Goal: Information Seeking & Learning: Learn about a topic

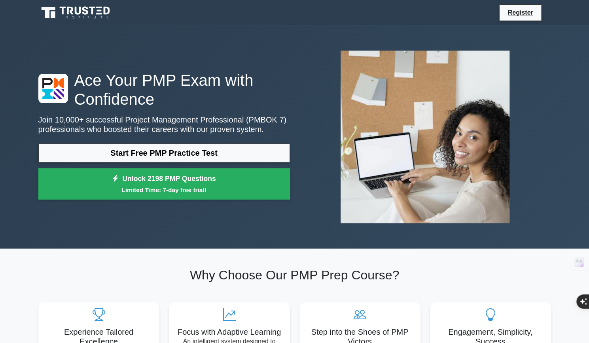
scroll to position [33, 0]
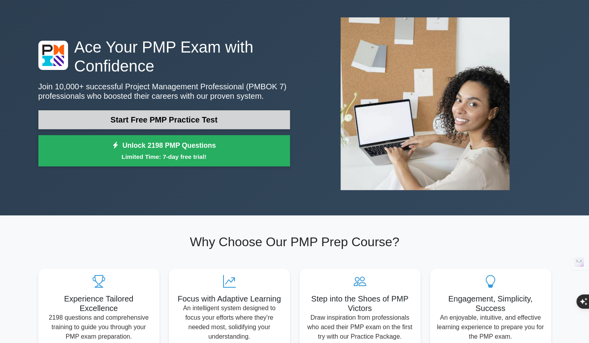
click at [234, 113] on link "Start Free PMP Practice Test" at bounding box center [163, 119] width 251 height 19
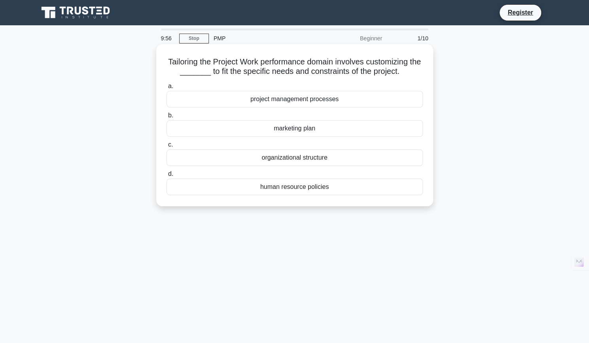
click at [302, 100] on div "project management processes" at bounding box center [294, 99] width 256 height 17
click at [166, 89] on input "a. project management processes" at bounding box center [166, 86] width 0 height 5
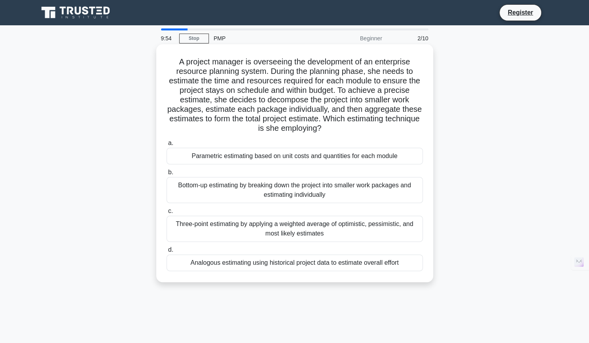
click at [289, 192] on div "Bottom-up estimating by breaking down the project into smaller work packages an…" at bounding box center [294, 190] width 256 height 26
click at [166, 175] on input "b. Bottom-up estimating by breaking down the project into smaller work packages…" at bounding box center [166, 172] width 0 height 5
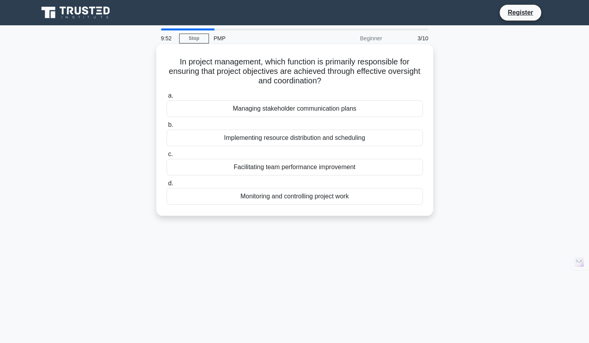
click at [299, 147] on div "a. Managing stakeholder communication plans b. Implementing resource distributi…" at bounding box center [295, 147] width 266 height 117
click at [302, 144] on div "Implementing resource distribution and scheduling" at bounding box center [294, 138] width 256 height 17
click at [166, 128] on input "b. Implementing resource distribution and scheduling" at bounding box center [166, 125] width 0 height 5
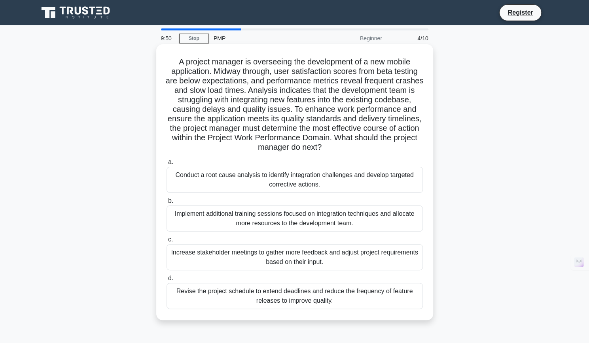
click at [299, 182] on div "Conduct a root cause analysis to identify integration challenges and develop ta…" at bounding box center [294, 180] width 256 height 26
click at [166, 165] on input "a. Conduct a root cause analysis to identify integration challenges and develop…" at bounding box center [166, 162] width 0 height 5
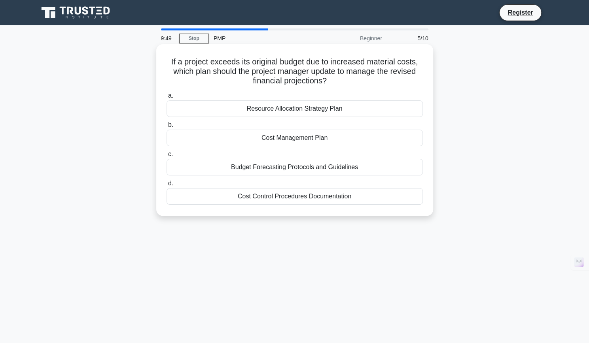
click at [295, 197] on div "Cost Control Procedures Documentation" at bounding box center [294, 196] width 256 height 17
click at [166, 186] on input "d. Cost Control Procedures Documentation" at bounding box center [166, 183] width 0 height 5
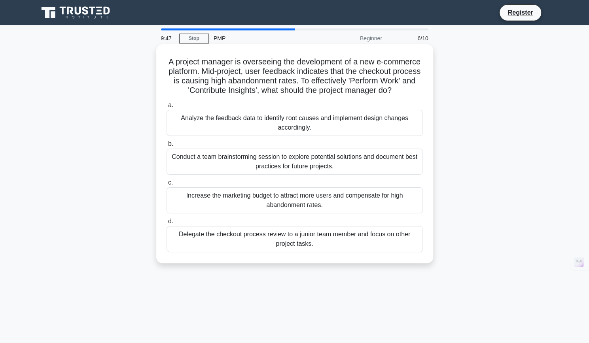
click at [299, 129] on div "Analyze the feedback data to identify root causes and implement design changes …" at bounding box center [294, 123] width 256 height 26
click at [166, 108] on input "a. Analyze the feedback data to identify root causes and implement design chang…" at bounding box center [166, 105] width 0 height 5
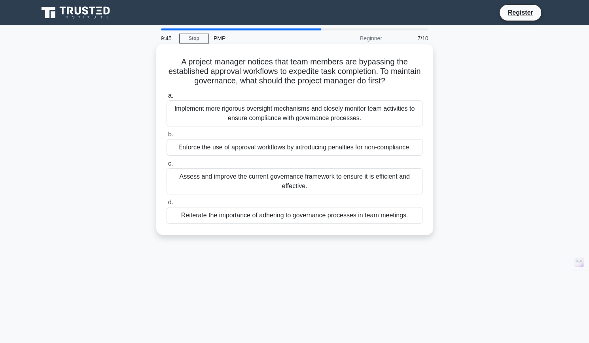
click at [310, 177] on div "Assess and improve the current governance framework to ensure it is efficient a…" at bounding box center [294, 181] width 256 height 26
click at [166, 166] on input "c. Assess and improve the current governance framework to ensure it is efficien…" at bounding box center [166, 163] width 0 height 5
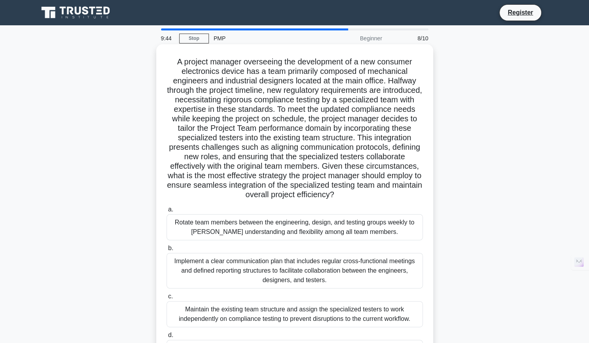
click at [303, 238] on div "Rotate team members between the engineering, design, and testing groups weekly …" at bounding box center [294, 227] width 256 height 26
click at [166, 212] on input "a. Rotate team members between the engineering, design, and testing groups week…" at bounding box center [166, 209] width 0 height 5
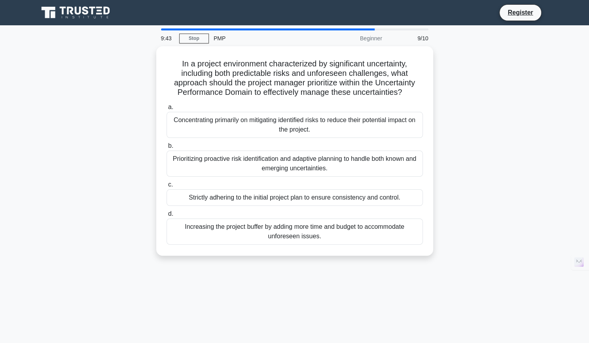
click at [303, 238] on div "Increasing the project buffer by adding more time and budget to accommodate unf…" at bounding box center [294, 232] width 256 height 26
click at [166, 217] on input "d. Increasing the project buffer by adding more time and budget to accommodate …" at bounding box center [166, 214] width 0 height 5
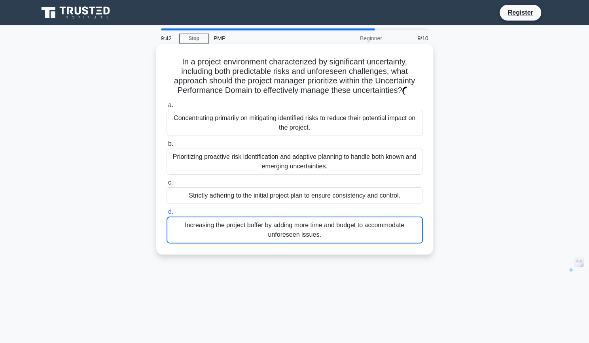
click at [303, 238] on div "Increasing the project buffer by adding more time and budget to accommodate unf…" at bounding box center [294, 230] width 256 height 27
click at [166, 215] on input "d. Increasing the project buffer by adding more time and budget to accommodate …" at bounding box center [166, 212] width 0 height 5
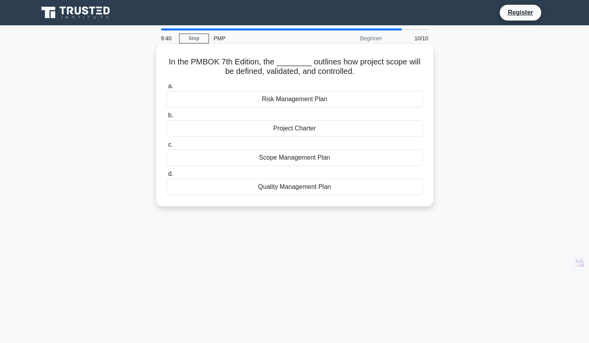
click at [296, 132] on div "Project Charter" at bounding box center [294, 128] width 256 height 17
click at [166, 118] on input "b. Project Charter" at bounding box center [166, 115] width 0 height 5
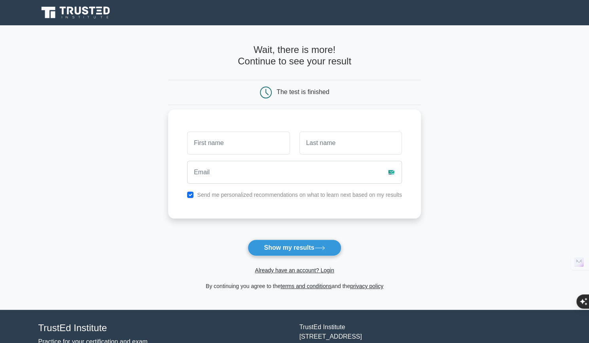
click at [254, 140] on input "text" at bounding box center [238, 143] width 102 height 23
type input "Mohammad Zubair"
click at [331, 152] on input "text" at bounding box center [350, 143] width 102 height 23
type input "Siddiqi"
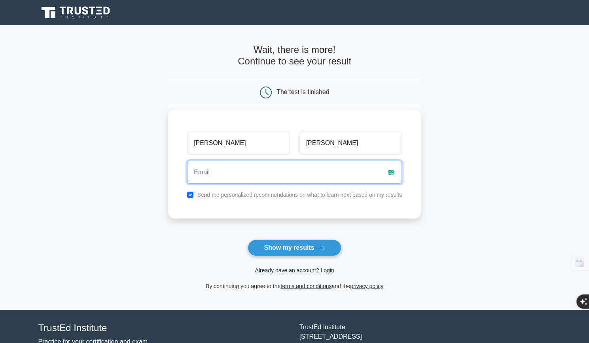
click at [311, 169] on input "email" at bounding box center [294, 172] width 215 height 23
type input "m.zubairsiddiqi1@gmail.com"
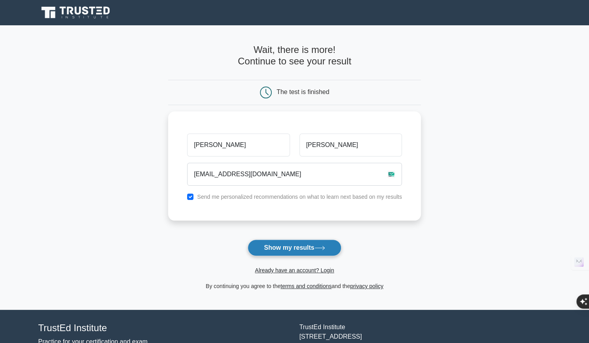
click at [306, 246] on button "Show my results" at bounding box center [294, 248] width 93 height 17
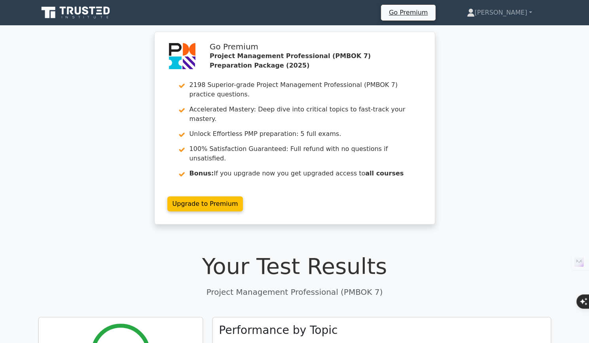
click at [487, 170] on div "Go Premium Project Management Professional (PMBOK 7) Preparation Package (2025)…" at bounding box center [294, 133] width 589 height 202
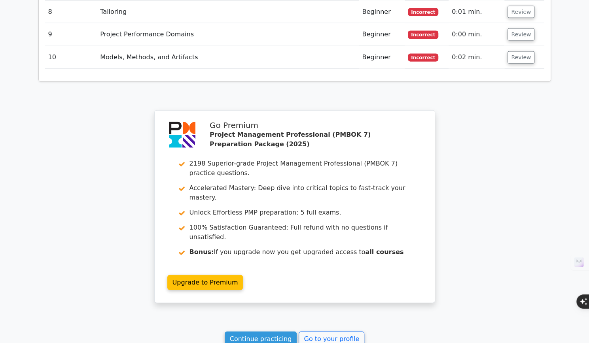
scroll to position [1064, 0]
